Goal: Navigation & Orientation: Find specific page/section

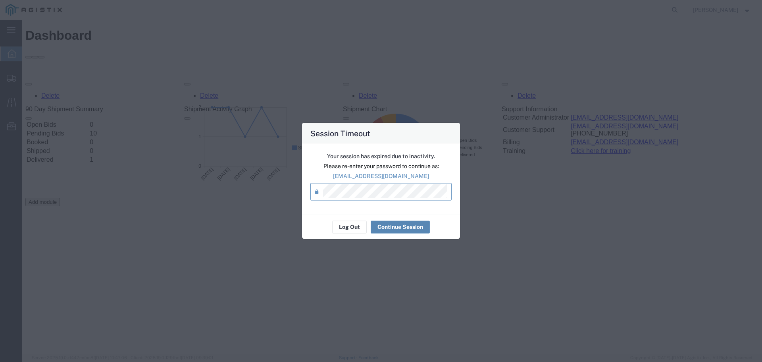
click at [409, 226] on button "Continue Session" at bounding box center [400, 226] width 59 height 13
